Goal: Check status: Check status

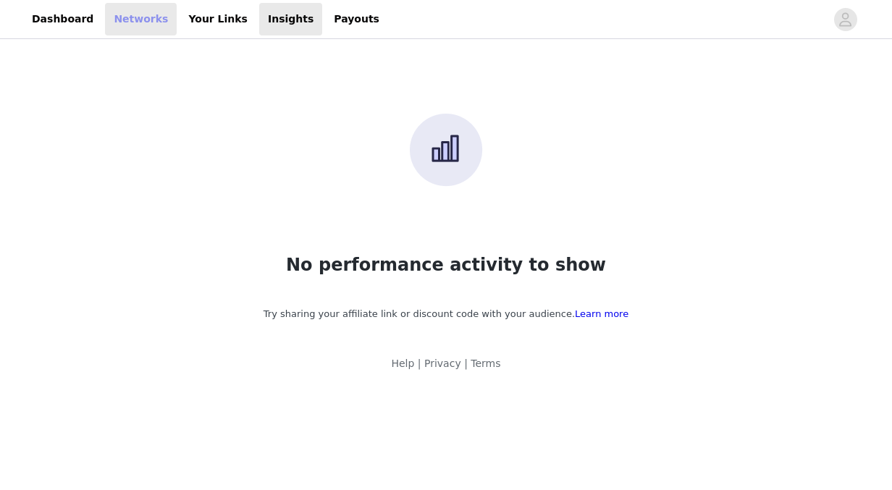
click at [125, 21] on link "Networks" at bounding box center [141, 19] width 72 height 33
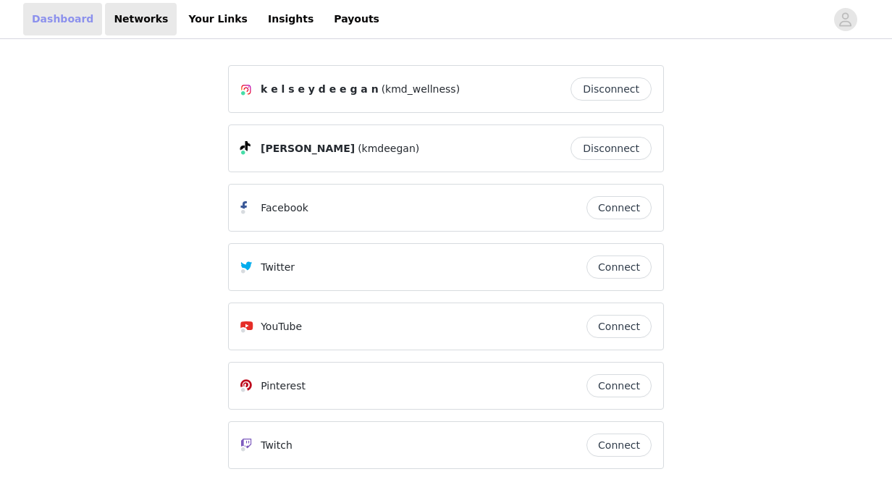
click at [67, 20] on link "Dashboard" at bounding box center [62, 19] width 79 height 33
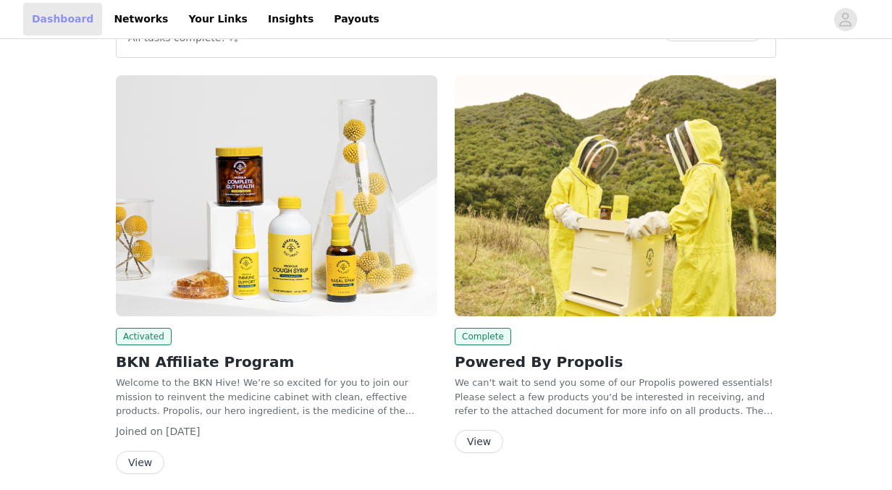
scroll to position [212, 0]
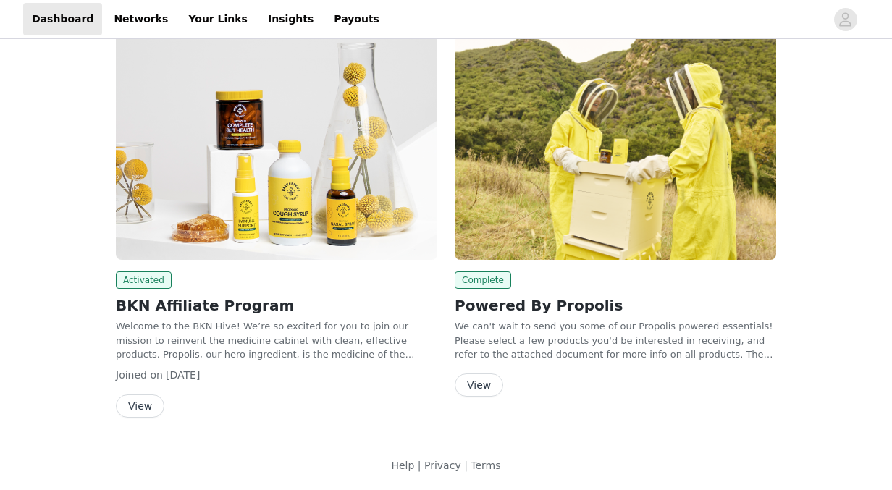
click at [151, 404] on button "View" at bounding box center [140, 406] width 49 height 23
